Goal: Find specific page/section: Find specific page/section

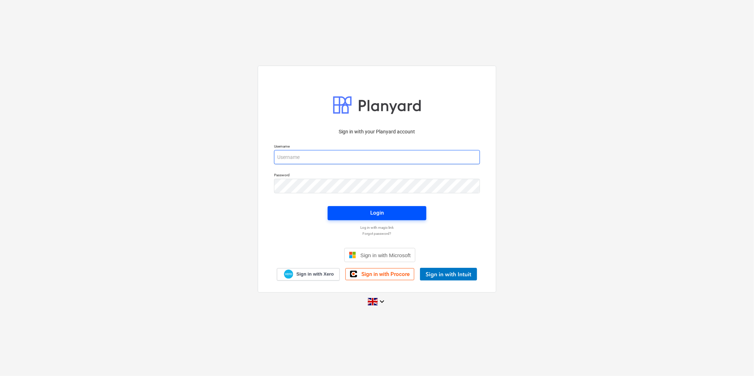
type input "[PERSON_NAME][EMAIL_ADDRESS][PERSON_NAME][DOMAIN_NAME]"
click at [348, 211] on span "Login" at bounding box center [377, 212] width 82 height 9
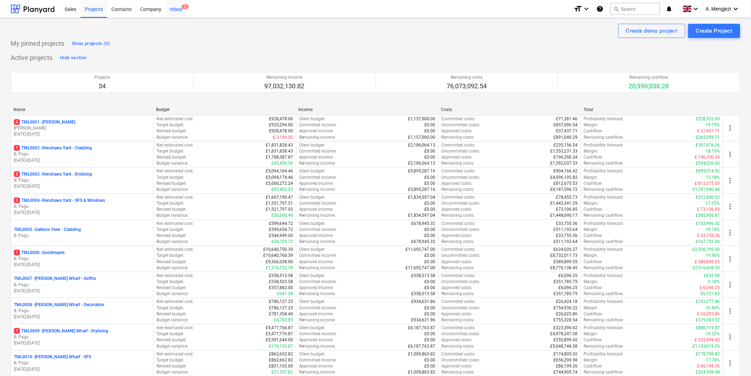
click at [177, 9] on div "Inbox 2" at bounding box center [176, 9] width 21 height 18
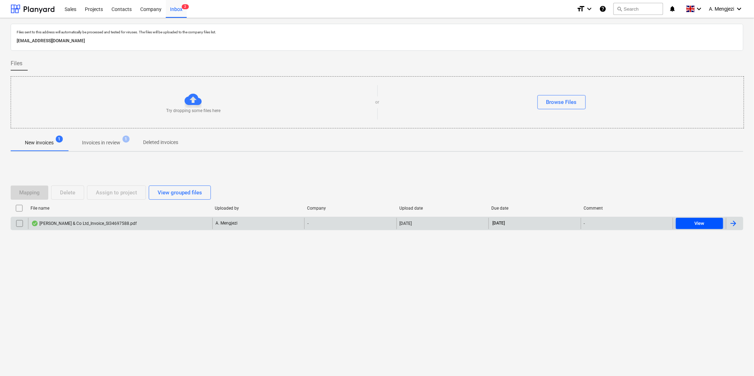
click at [698, 221] on div "View" at bounding box center [699, 224] width 10 height 8
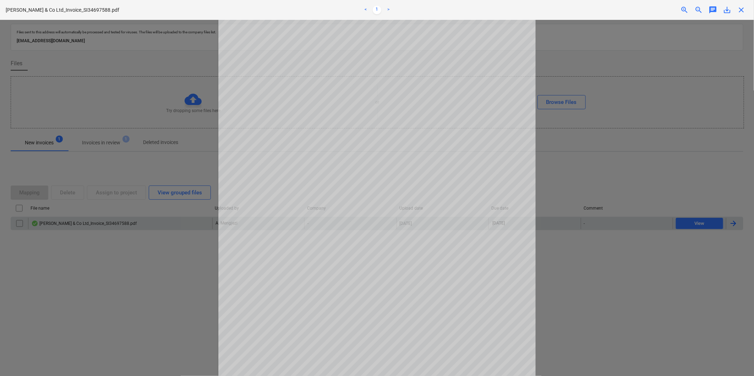
click at [743, 9] on span "close" at bounding box center [741, 10] width 9 height 9
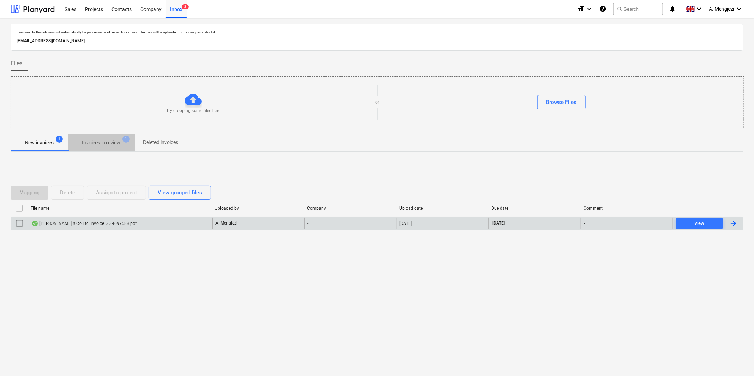
click at [104, 140] on p "Invoices in review" at bounding box center [101, 142] width 38 height 7
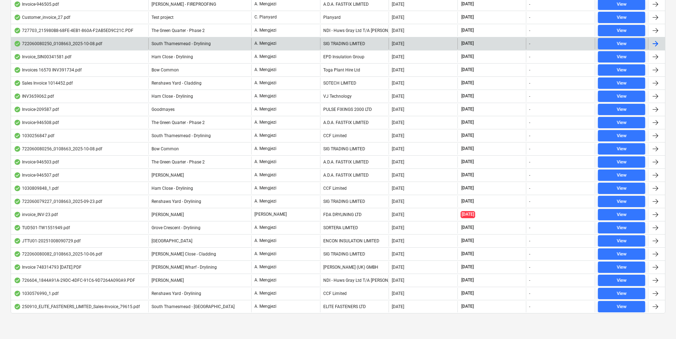
scroll to position [147, 0]
